Goal: Check status: Check status

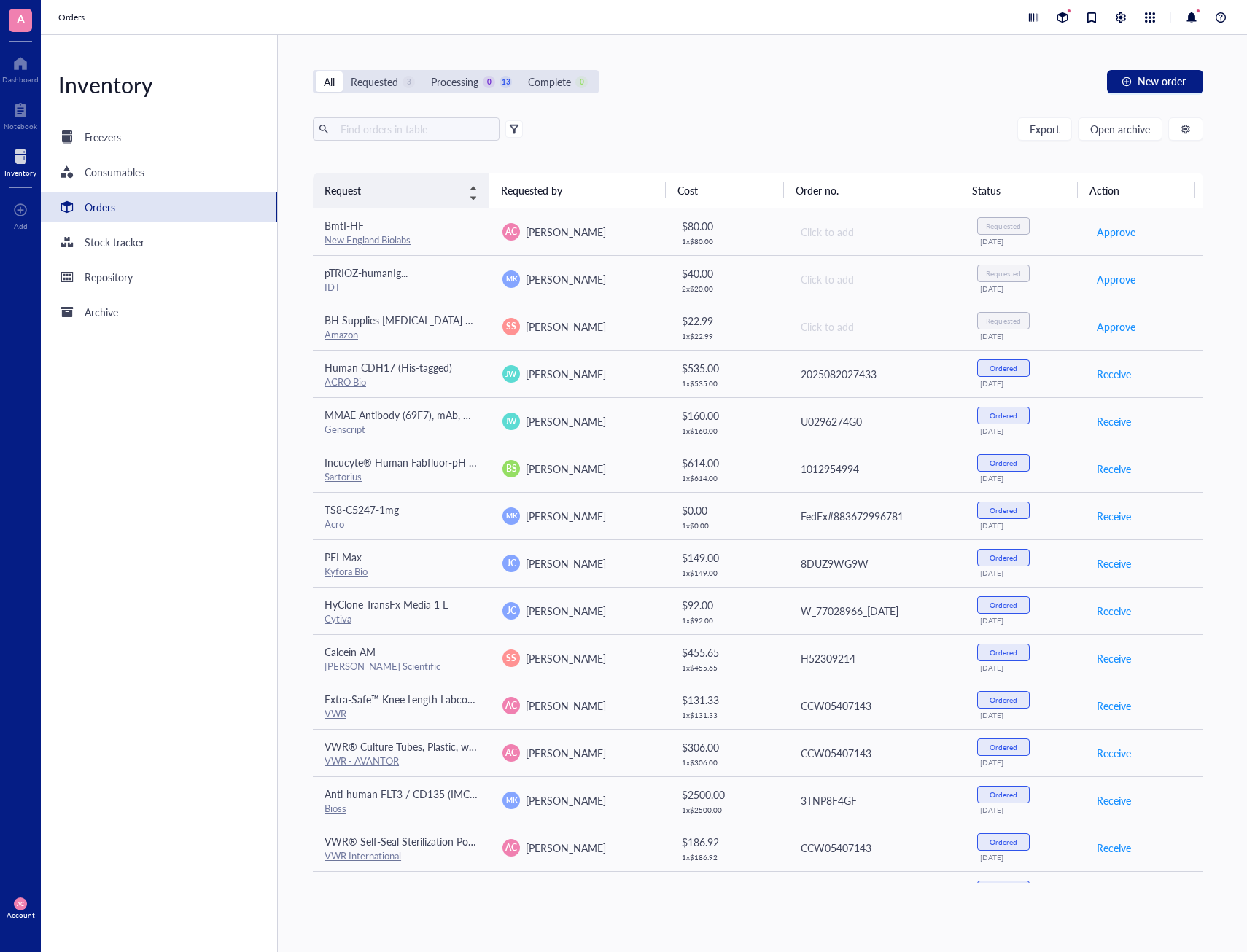
click at [477, 186] on div "Request" at bounding box center [401, 190] width 153 height 16
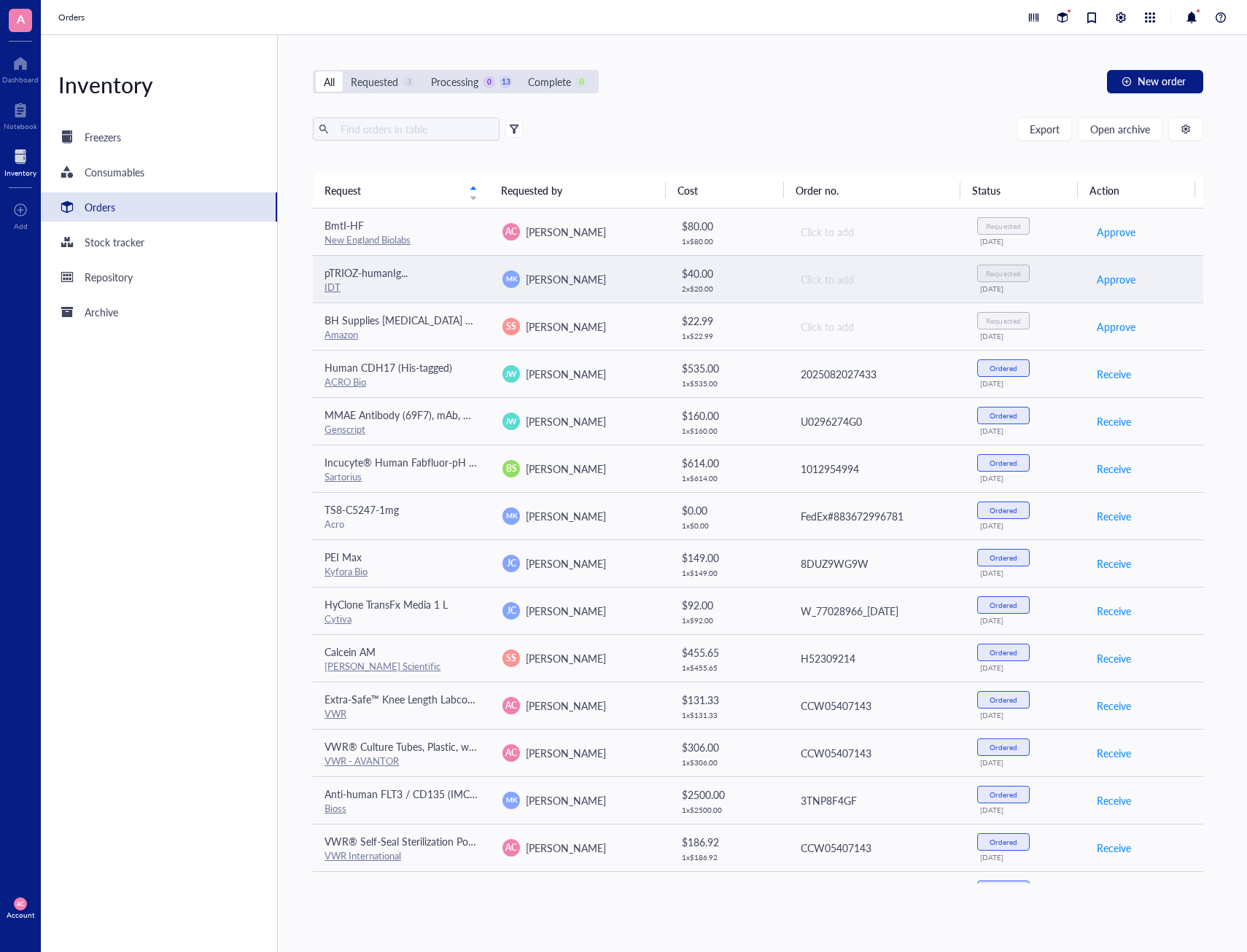
click at [410, 268] on div "pTRIOZ-humanIg..." at bounding box center [401, 273] width 154 height 16
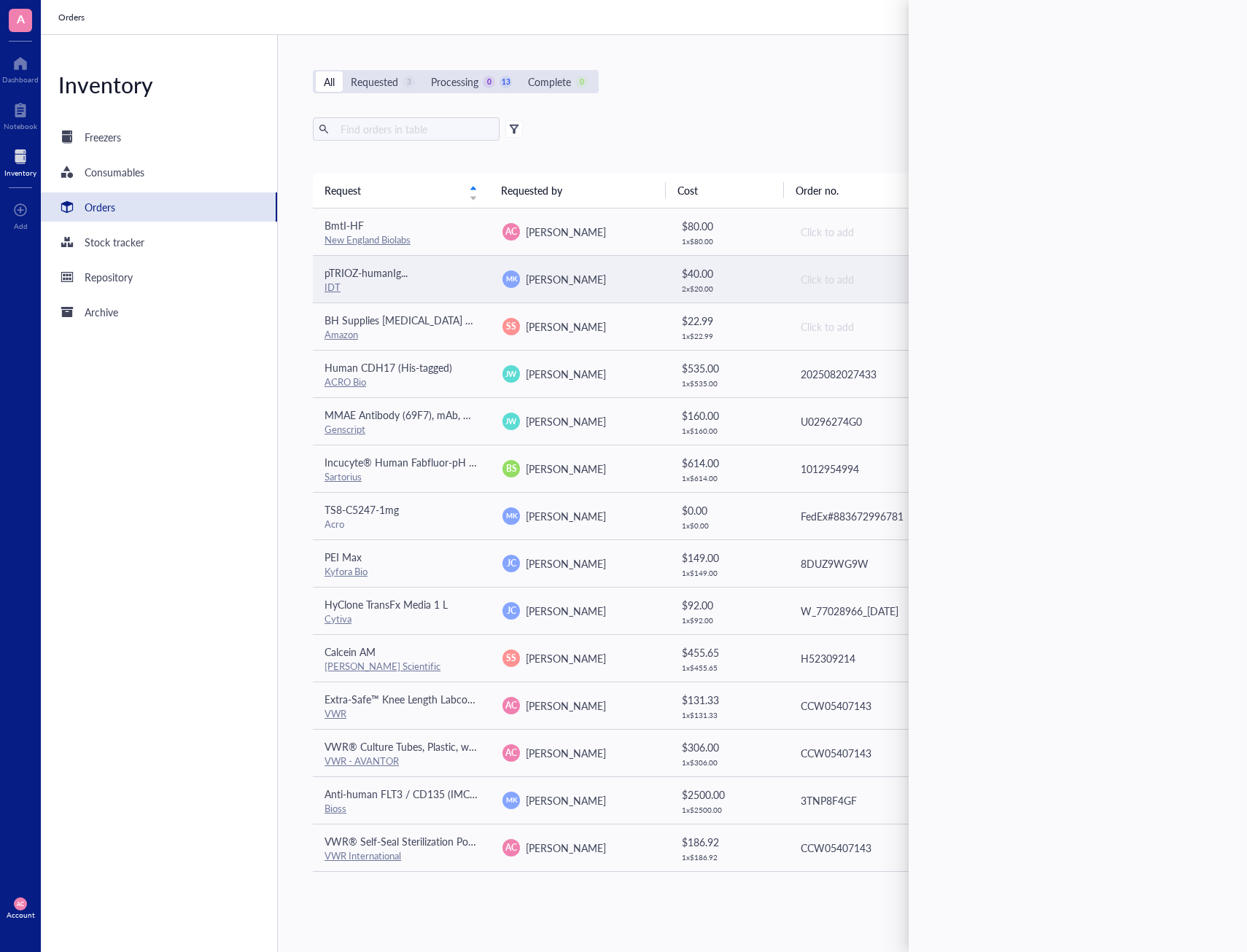
click at [345, 272] on span "pTRIOZ-humanIg..." at bounding box center [365, 272] width 83 height 15
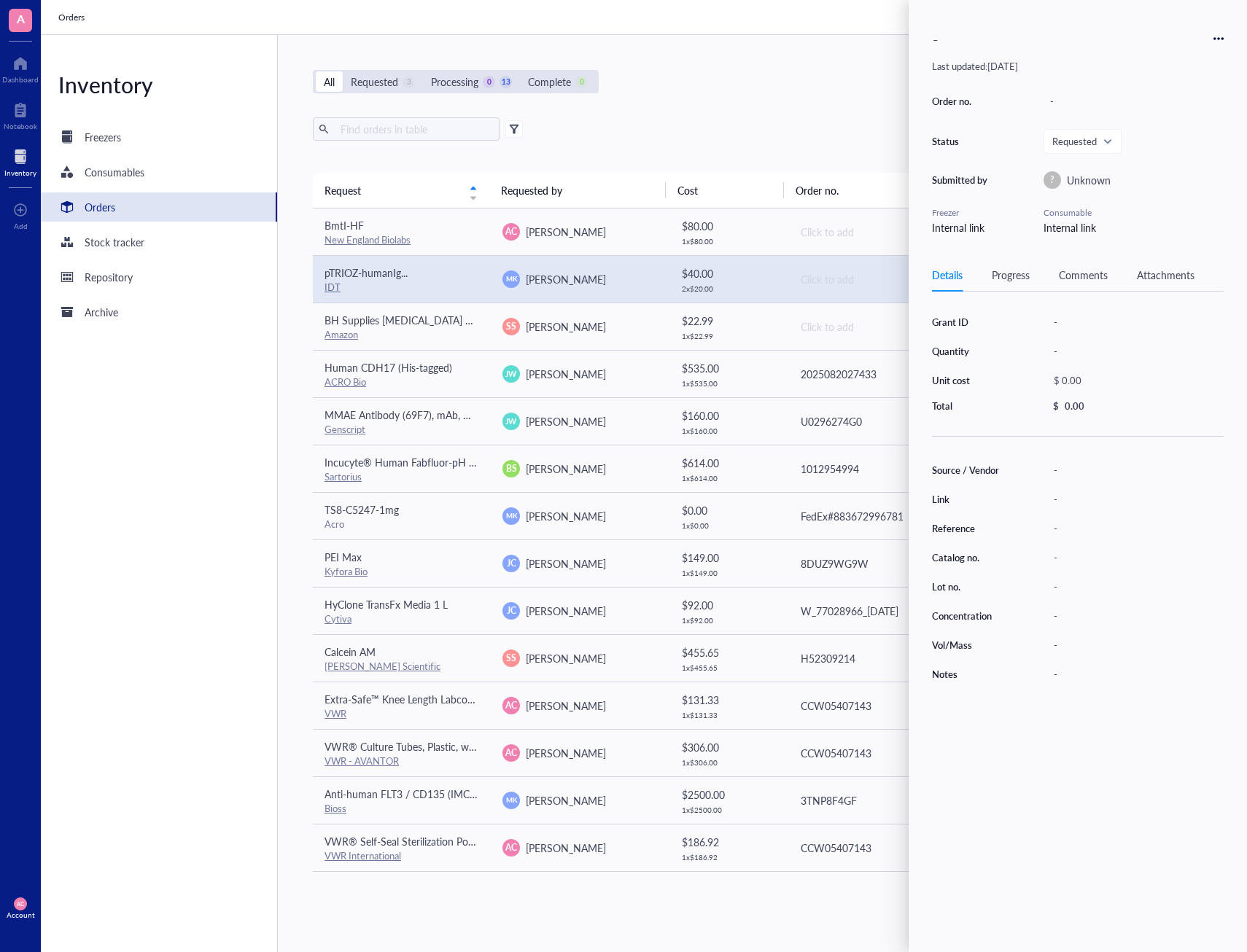
click at [336, 289] on link "IDT" at bounding box center [332, 287] width 16 height 14
click at [127, 372] on div "Inventory Freezers Consumables Orders Stock tracker Repository Archive" at bounding box center [159, 494] width 237 height 917
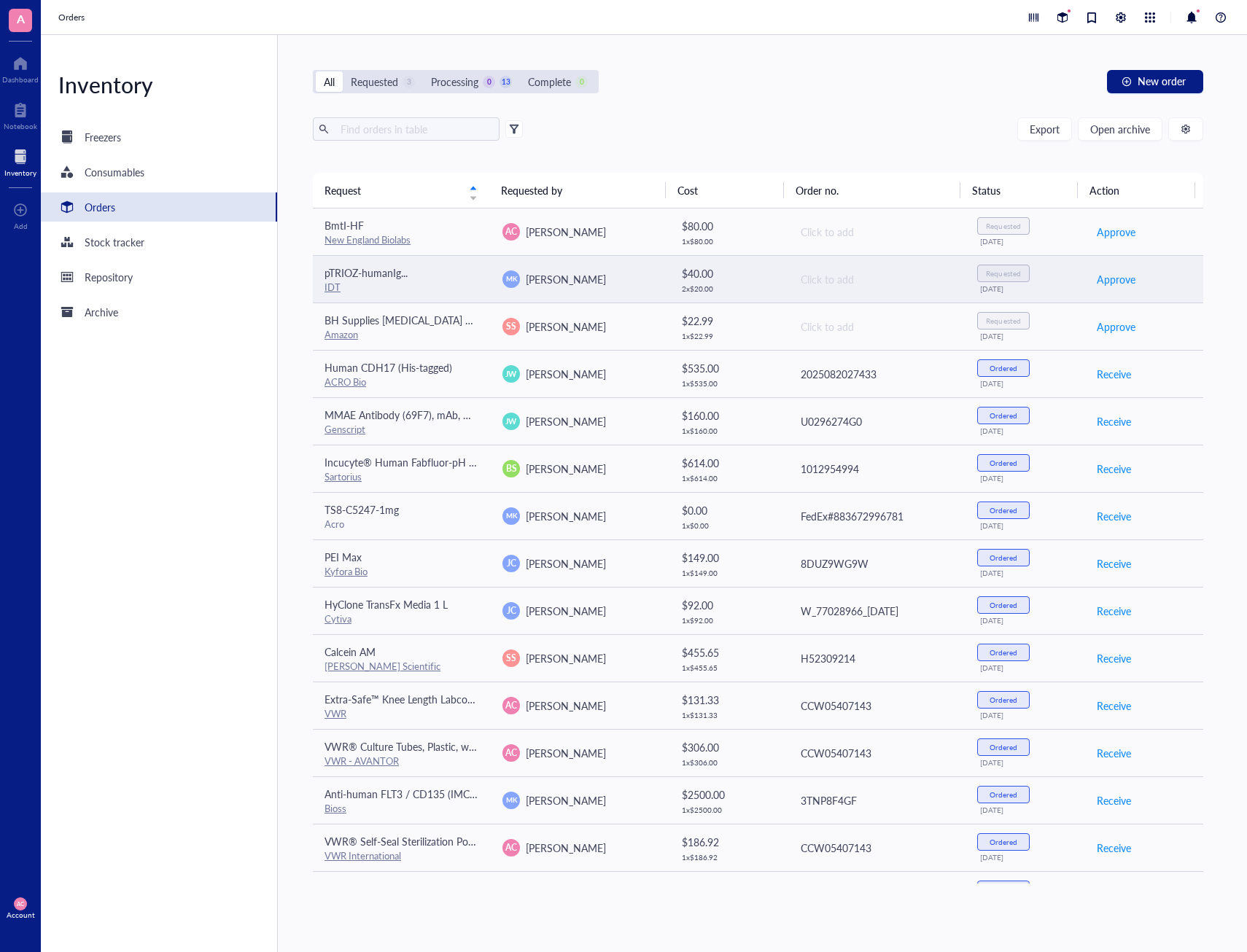
click at [407, 268] on span "pTRIOZ-humanIg..." at bounding box center [365, 272] width 83 height 15
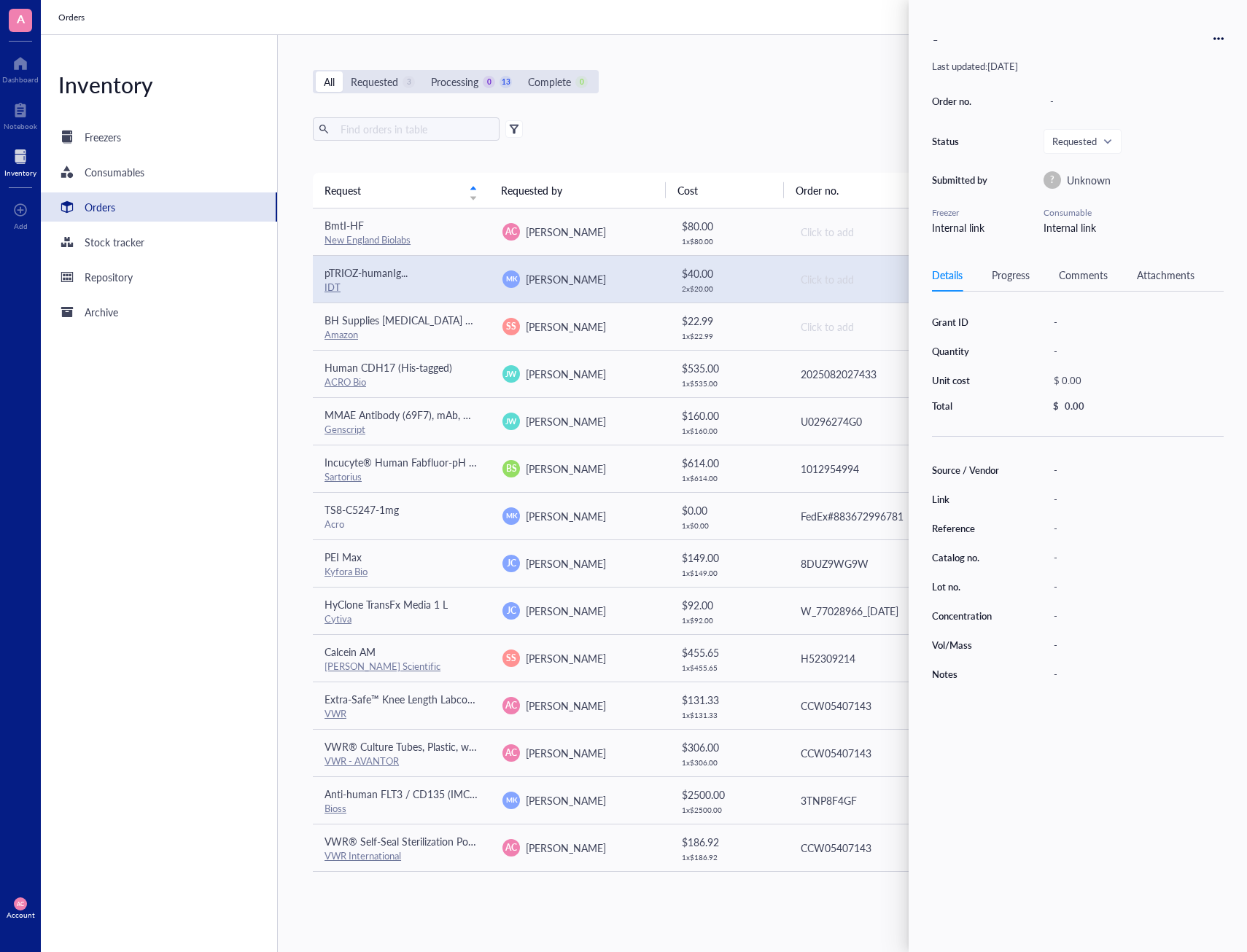
click at [1011, 277] on div "Progress" at bounding box center [1010, 275] width 38 height 16
click at [956, 277] on div "Details" at bounding box center [947, 275] width 30 height 16
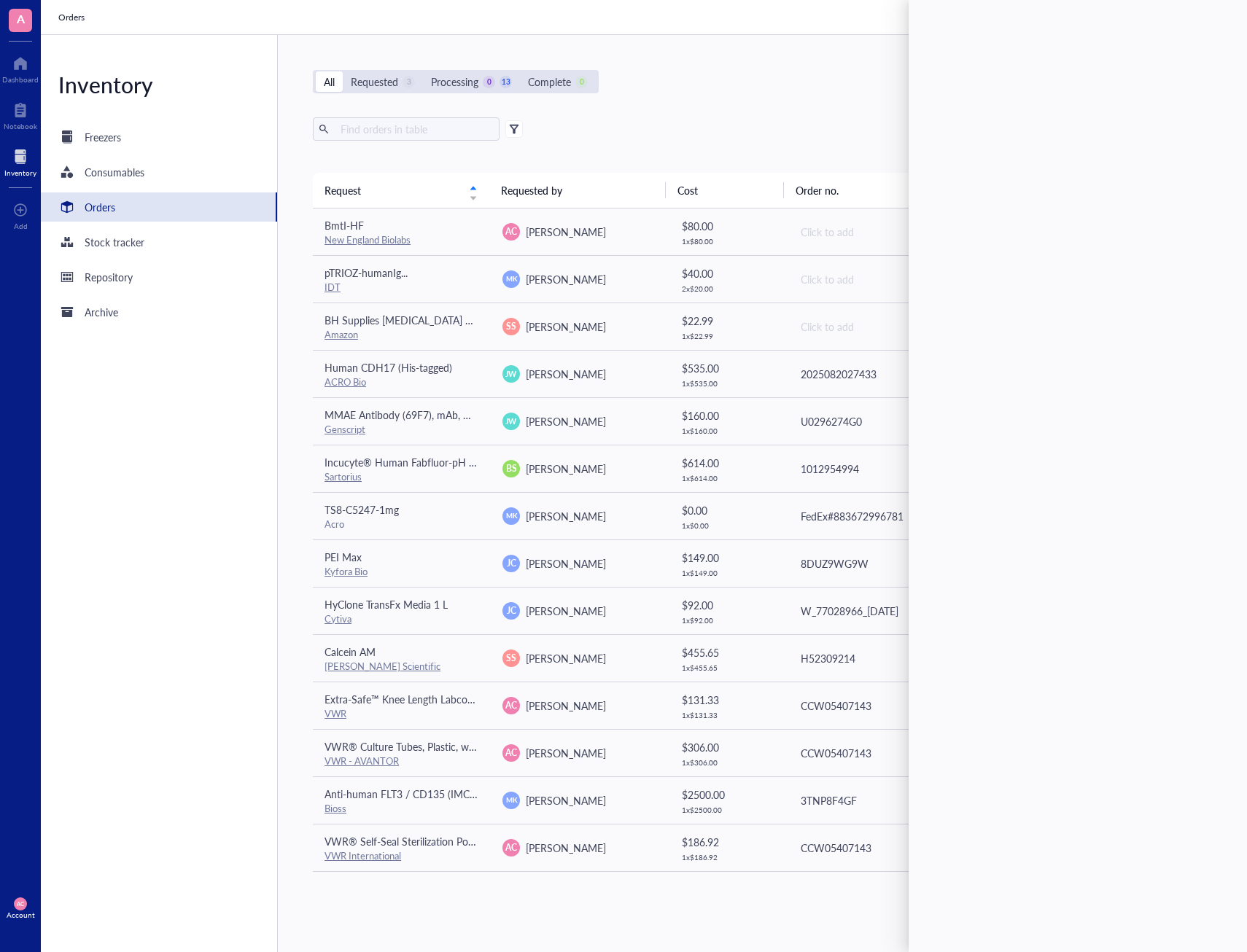
click at [94, 497] on div "Inventory Freezers Consumables Orders Stock tracker Repository Archive" at bounding box center [159, 494] width 237 height 917
